Goal: Check status: Check status

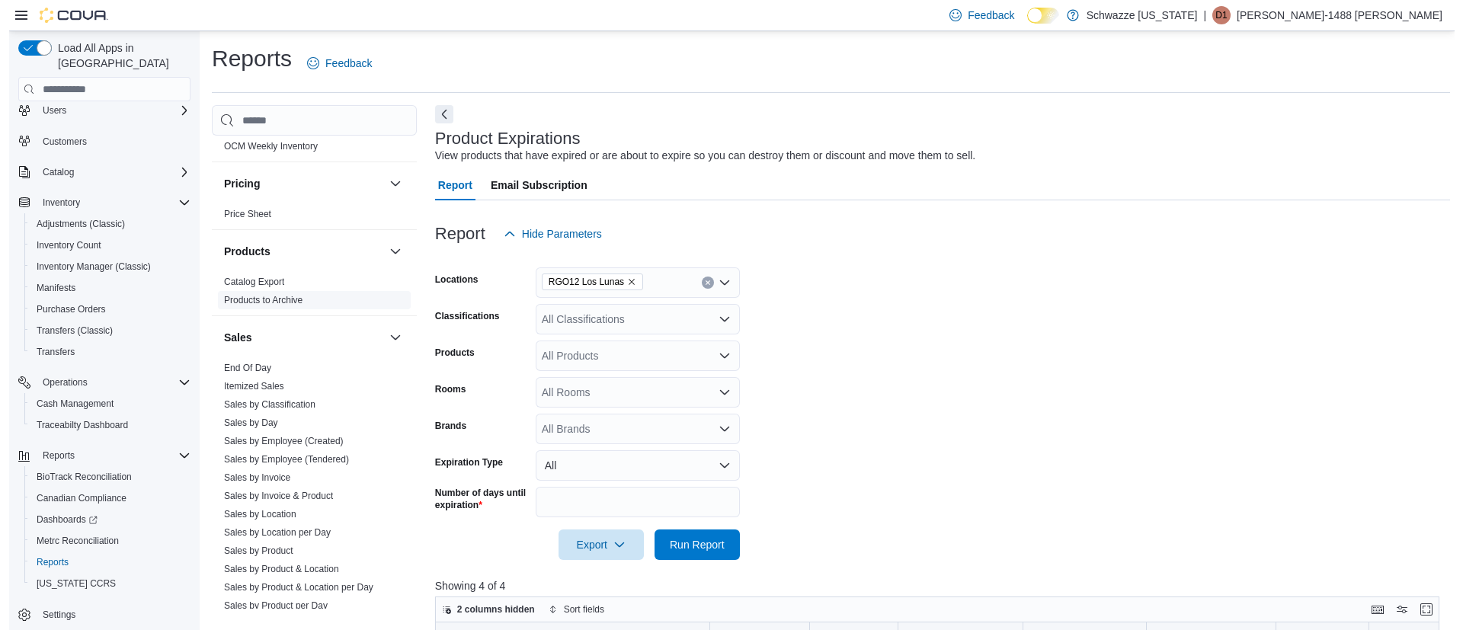
scroll to position [914, 0]
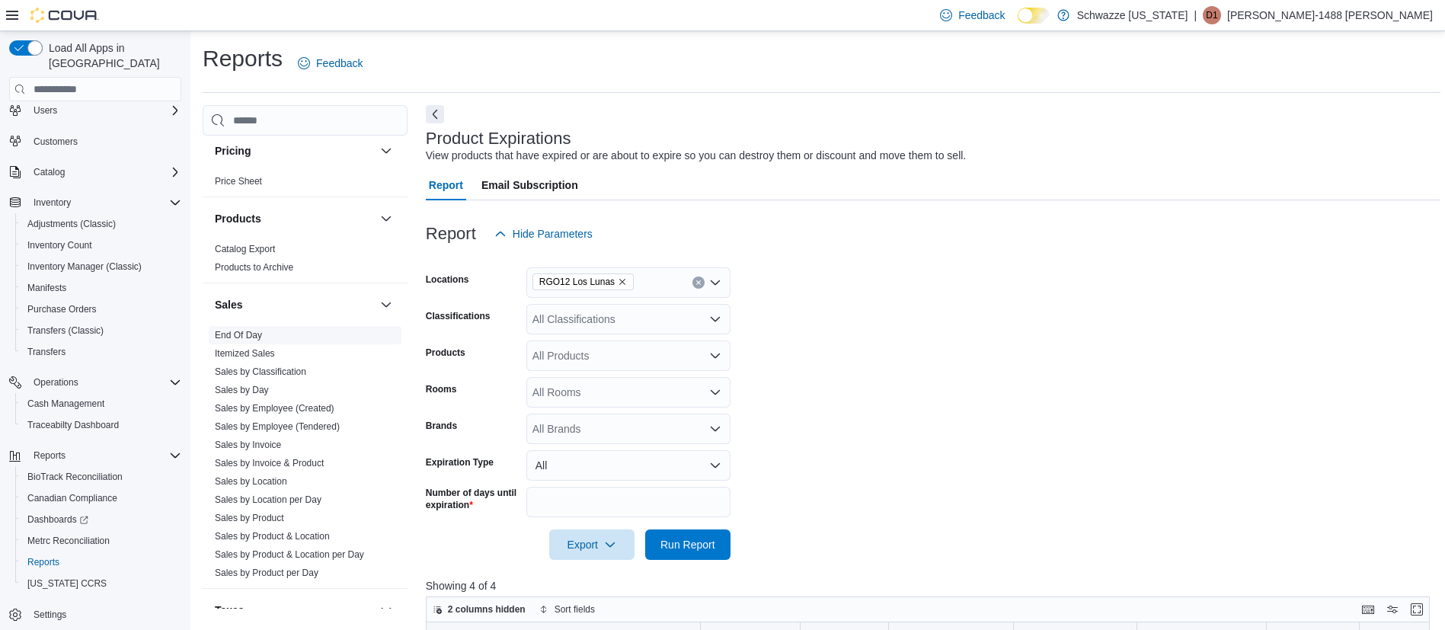
click at [245, 332] on link "End Of Day" at bounding box center [238, 335] width 47 height 11
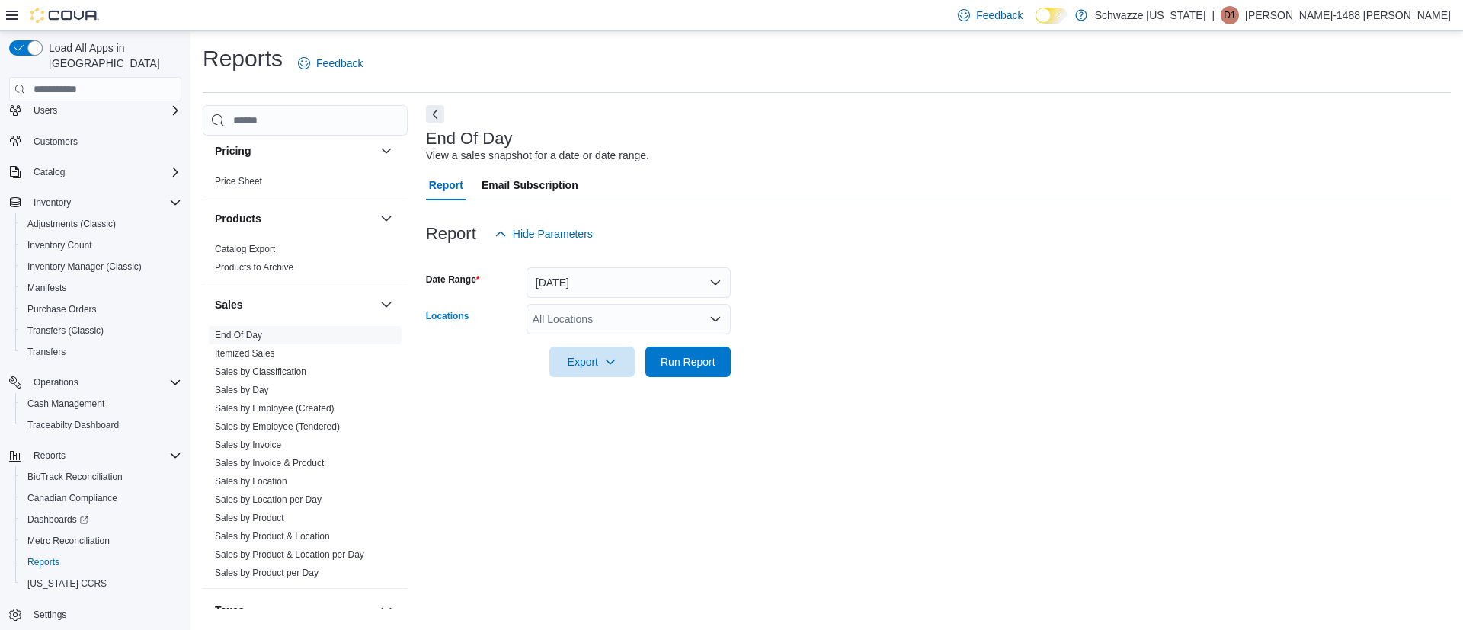
click at [638, 315] on div "All Locations" at bounding box center [628, 319] width 204 height 30
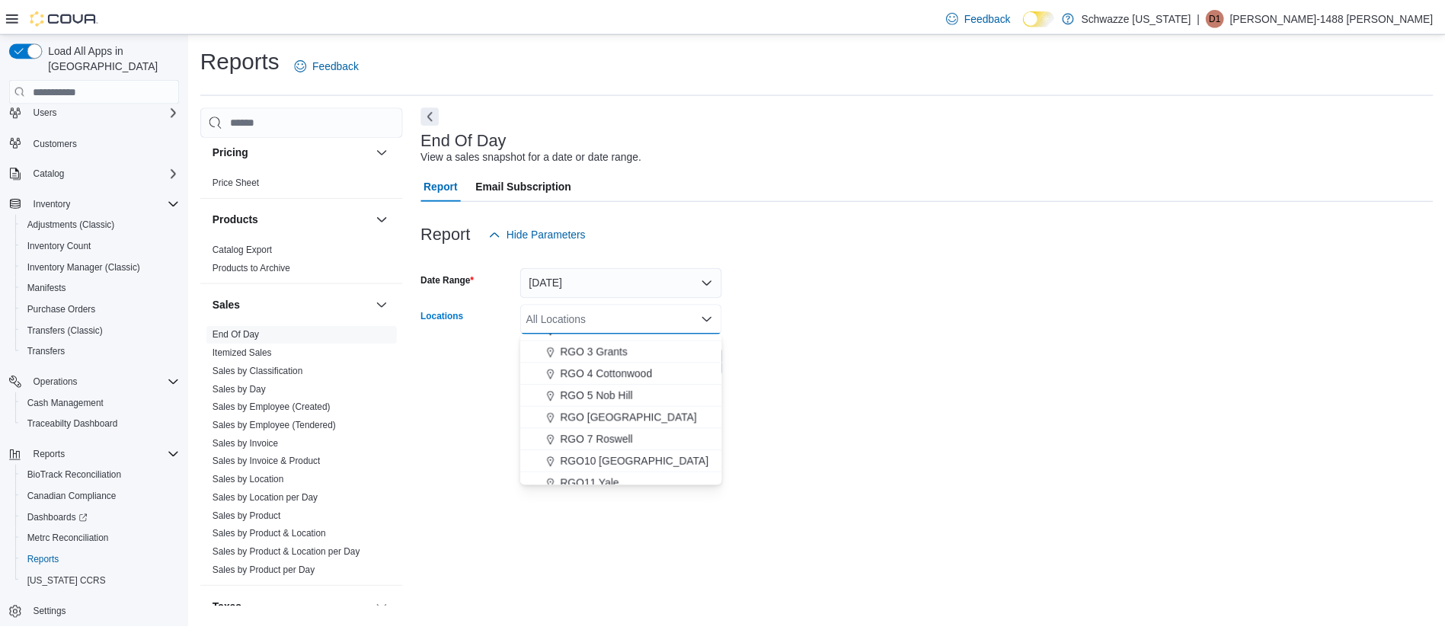
scroll to position [571, 0]
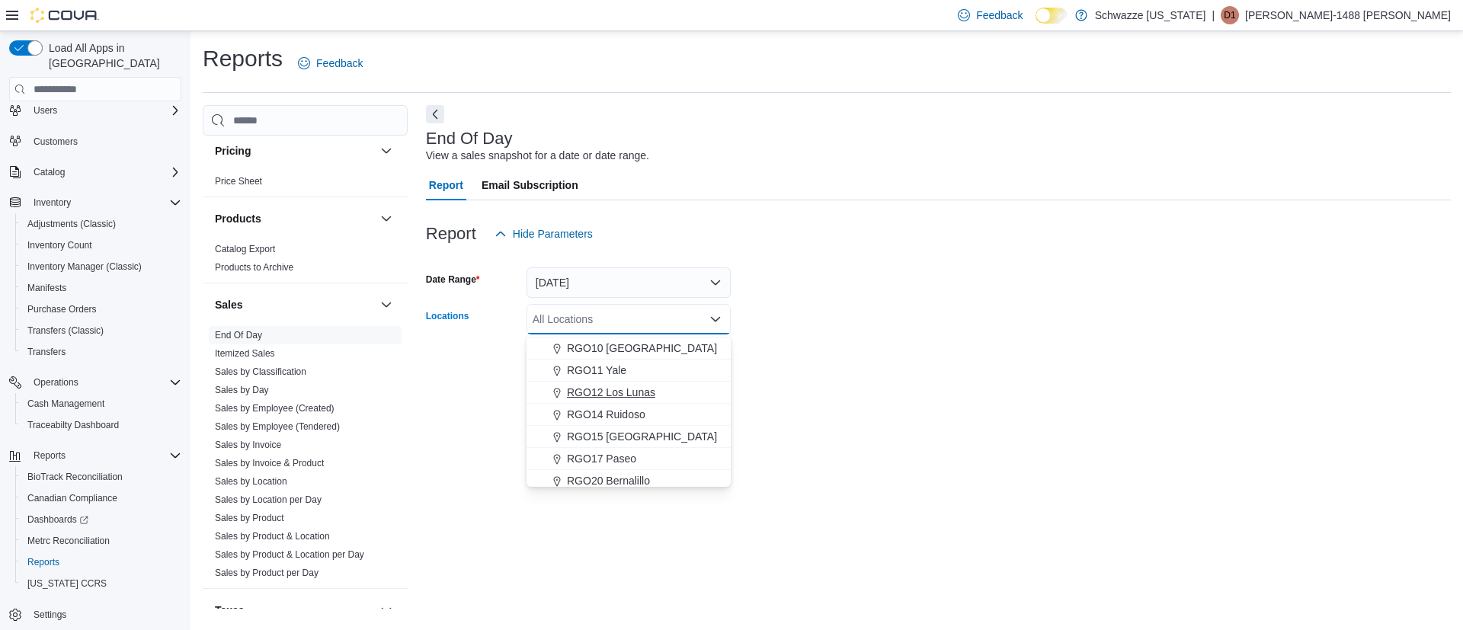
click at [623, 392] on span "RGO12 Los Lunas" at bounding box center [611, 392] width 88 height 15
click at [835, 347] on form "Date Range [DATE] Locations RGO12 [GEOGRAPHIC_DATA] Combo box. Selected. RGO12 …" at bounding box center [938, 313] width 1025 height 128
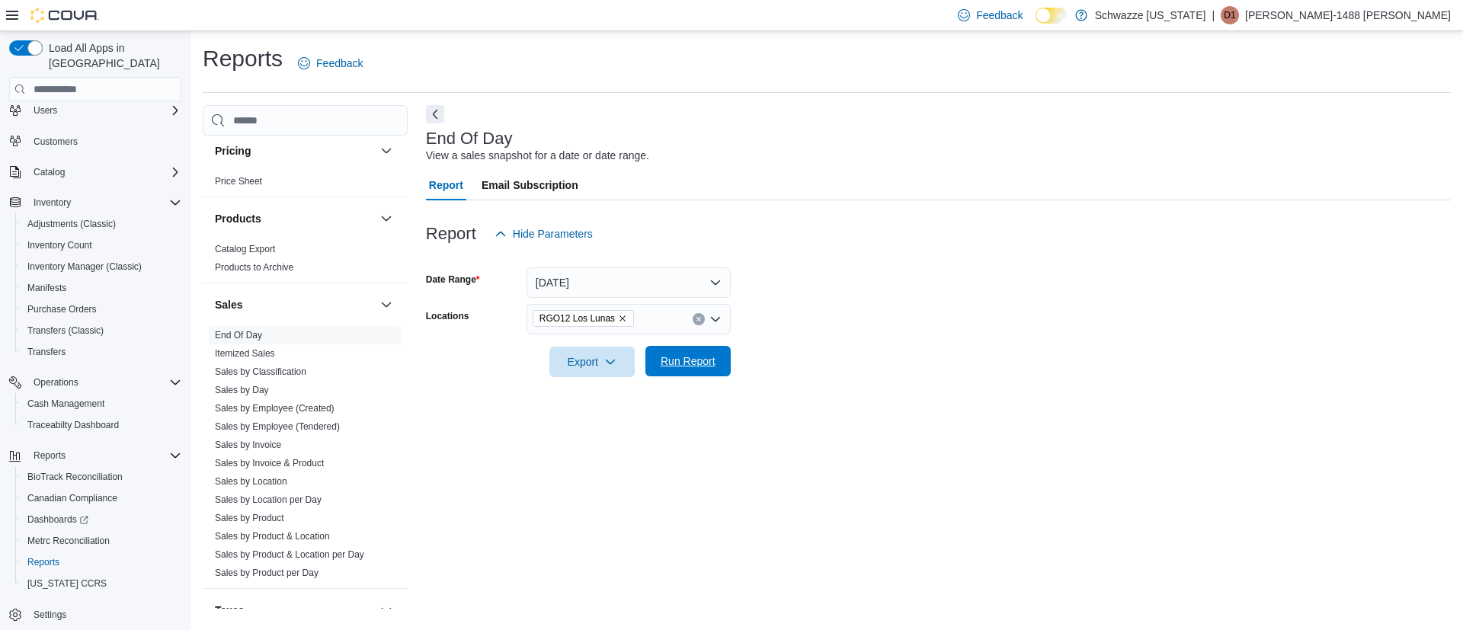
click at [705, 363] on span "Run Report" at bounding box center [687, 360] width 55 height 15
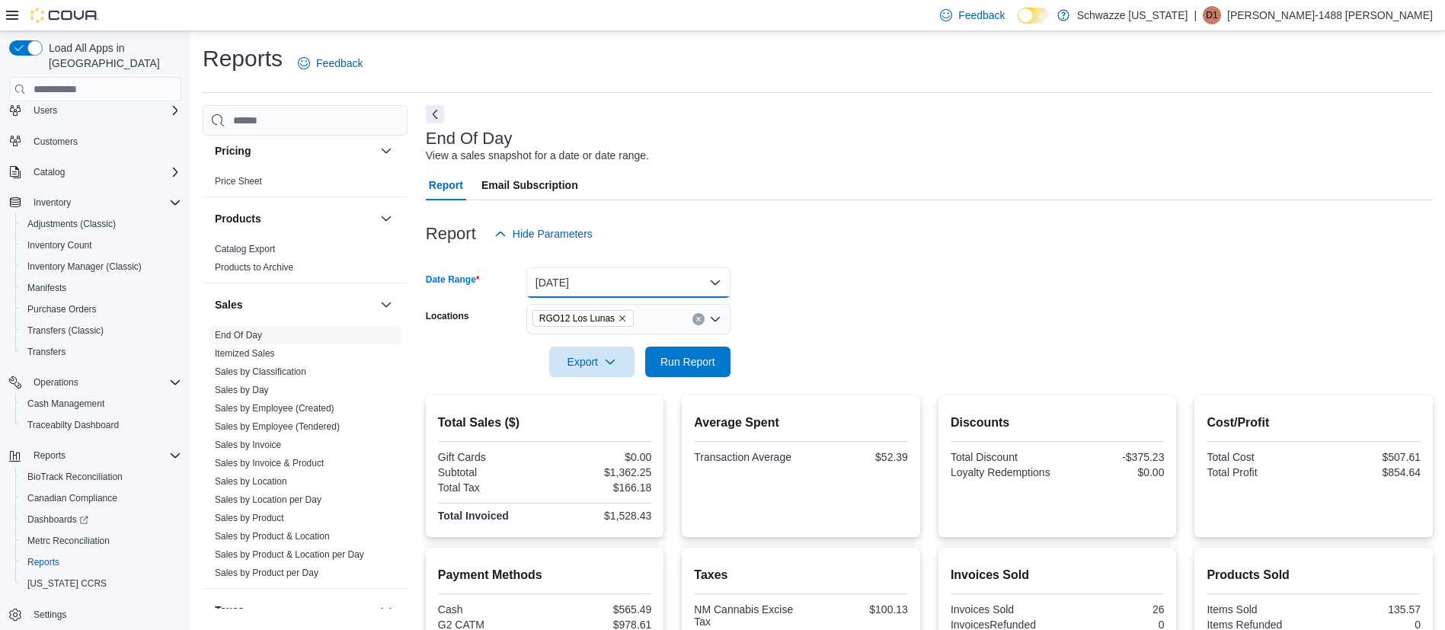
click at [624, 285] on button "[DATE]" at bounding box center [628, 282] width 204 height 30
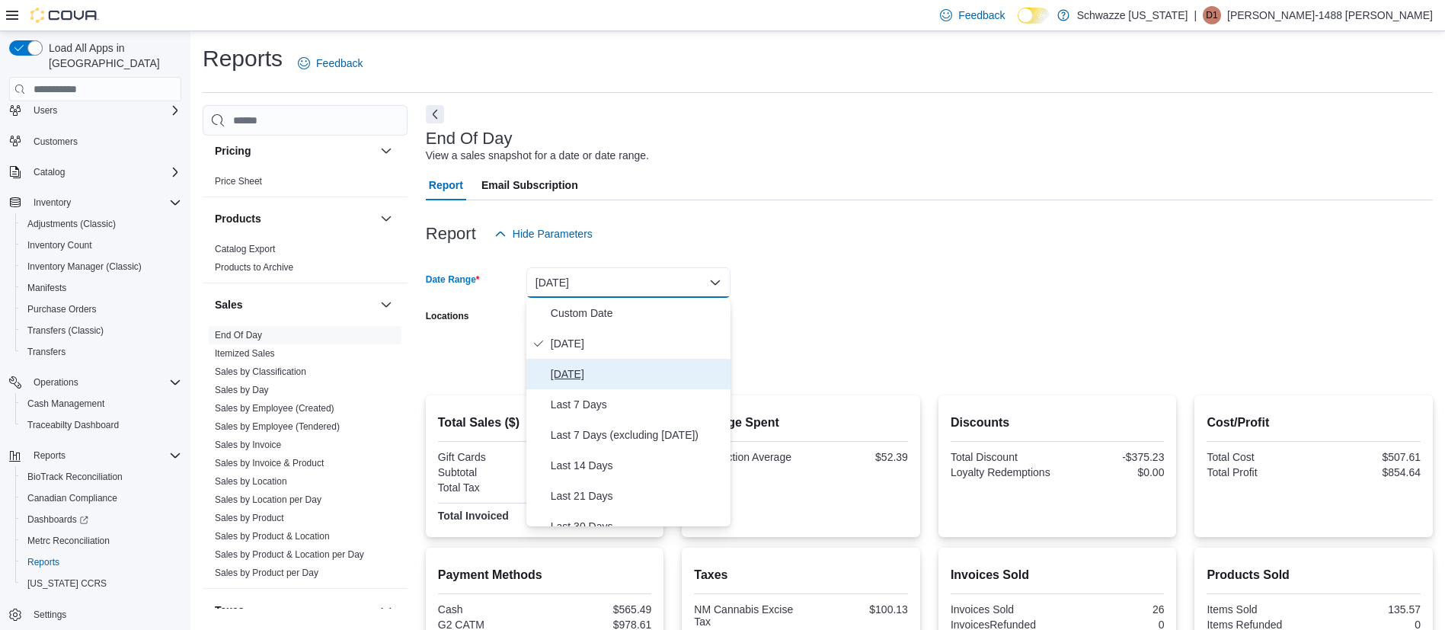
click at [574, 377] on span "[DATE]" at bounding box center [638, 374] width 174 height 18
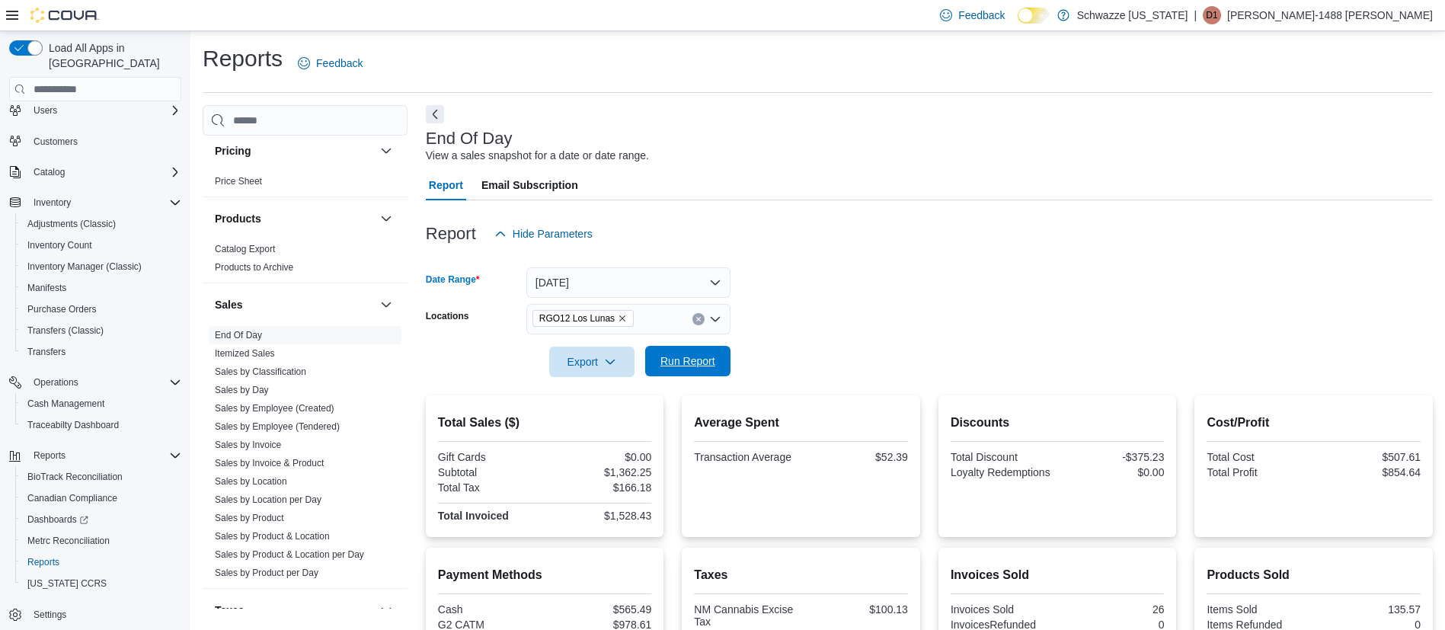
click at [696, 361] on span "Run Report" at bounding box center [687, 360] width 55 height 15
click at [649, 261] on div at bounding box center [929, 258] width 1007 height 18
click at [648, 280] on button "[DATE]" at bounding box center [628, 282] width 204 height 30
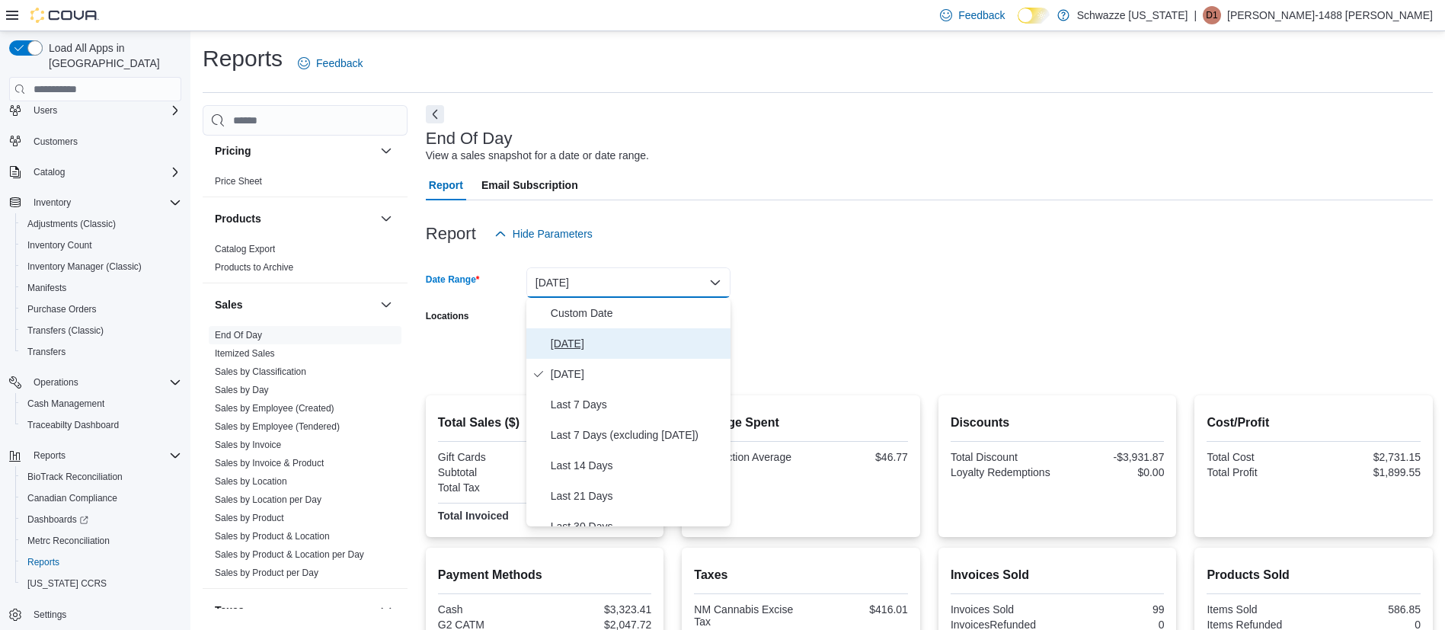
click at [555, 347] on span "[DATE]" at bounding box center [638, 343] width 174 height 18
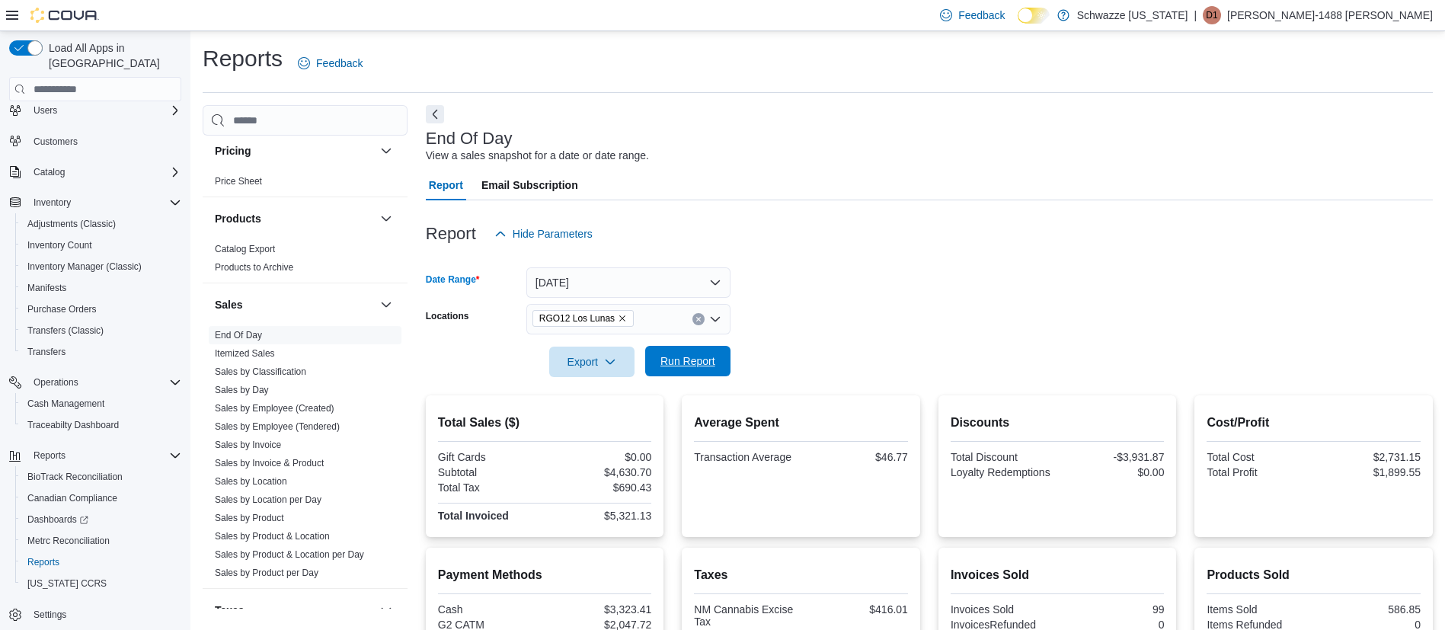
click at [708, 364] on span "Run Report" at bounding box center [687, 360] width 55 height 15
